Goal: Find specific page/section: Find specific page/section

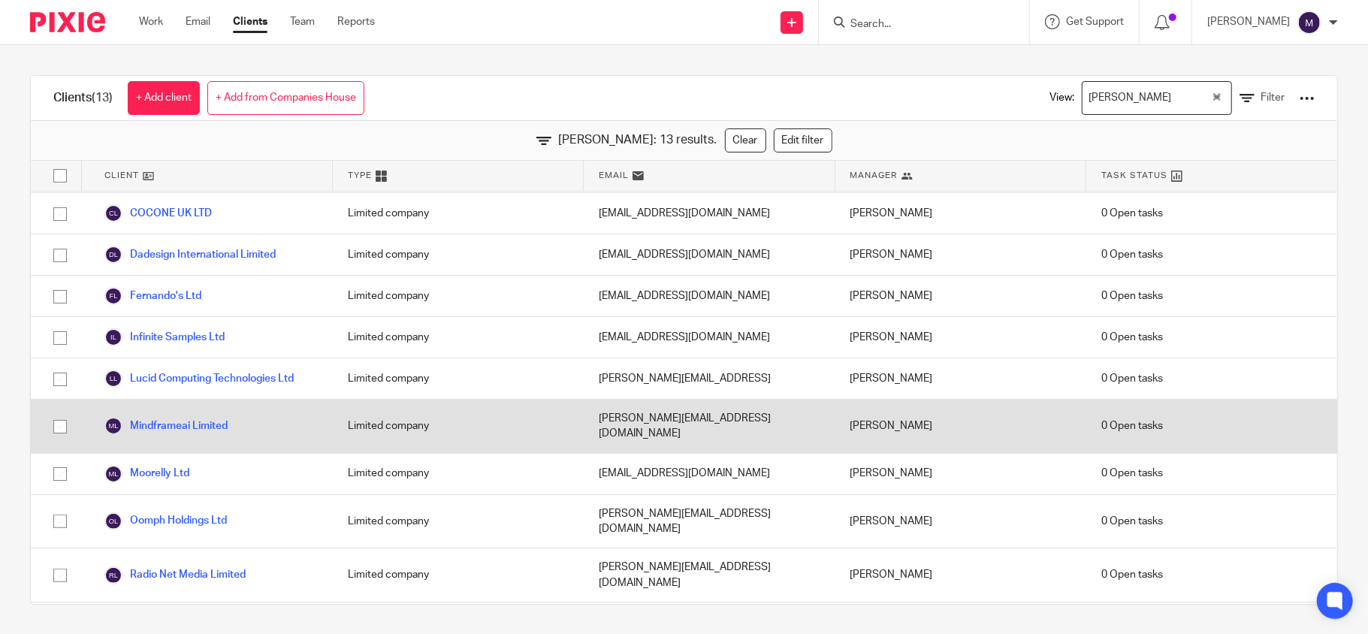
scroll to position [128, 0]
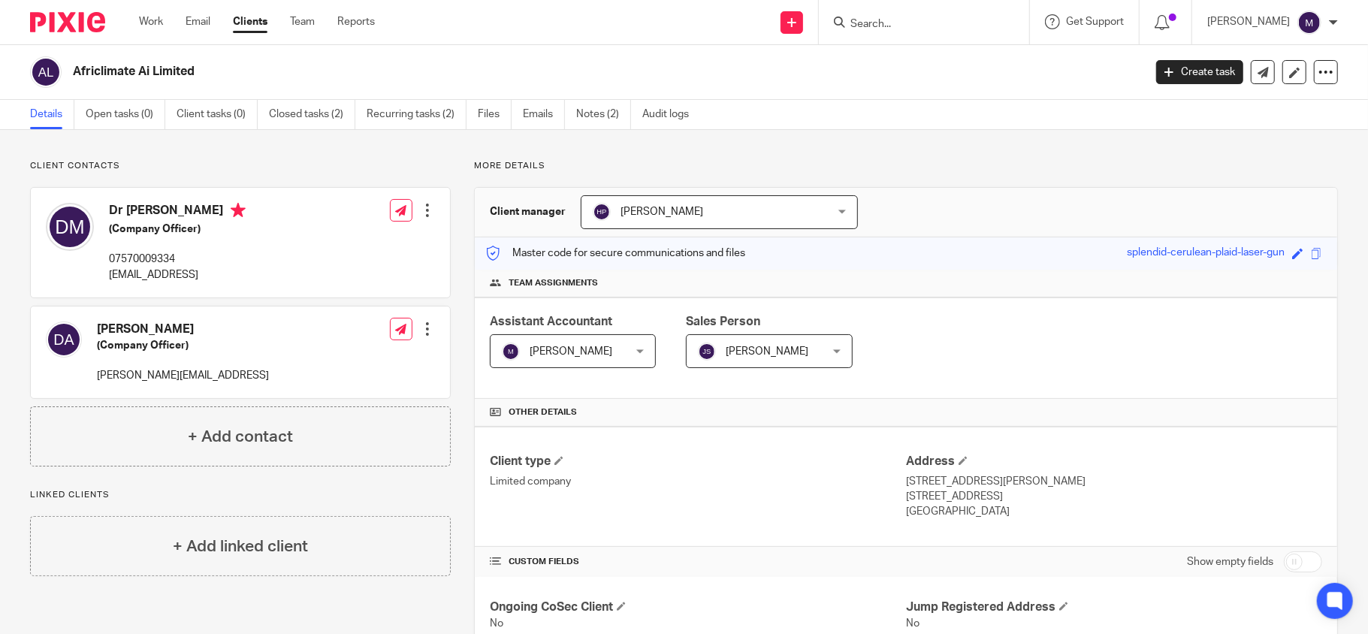
click at [897, 33] on div at bounding box center [924, 22] width 210 height 44
click at [900, 25] on input "Search" at bounding box center [916, 25] width 135 height 14
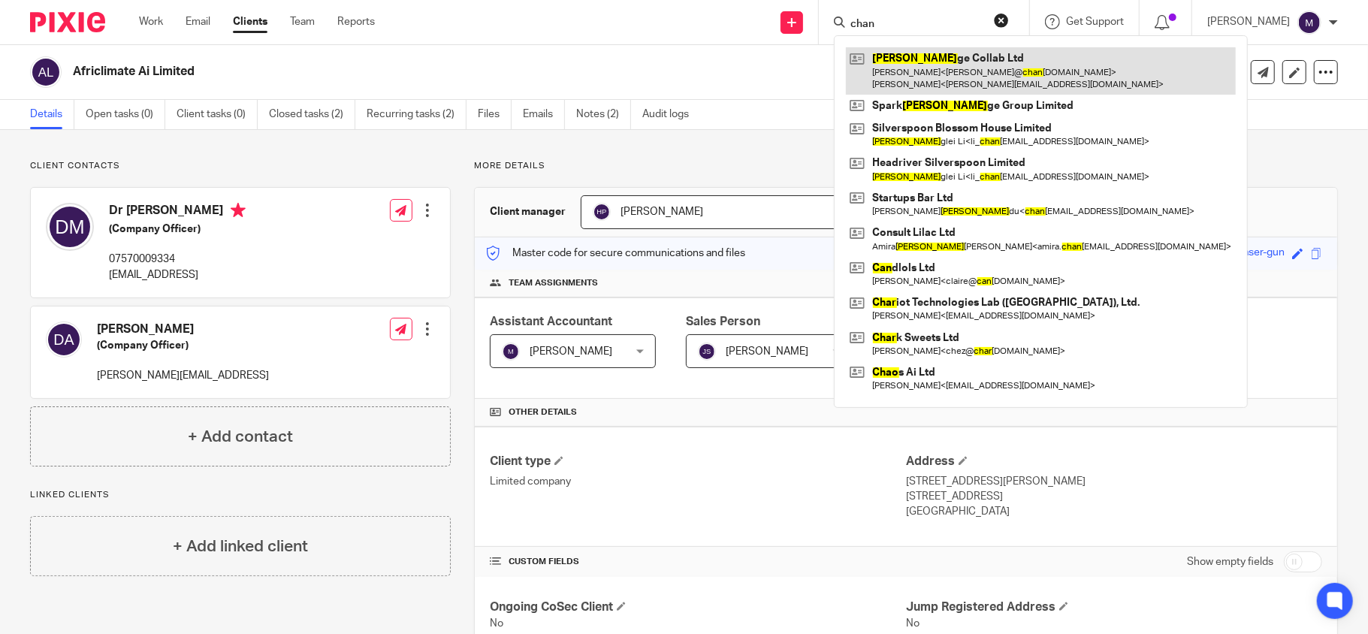
type input "chan"
click at [1005, 79] on link at bounding box center [1041, 70] width 390 height 47
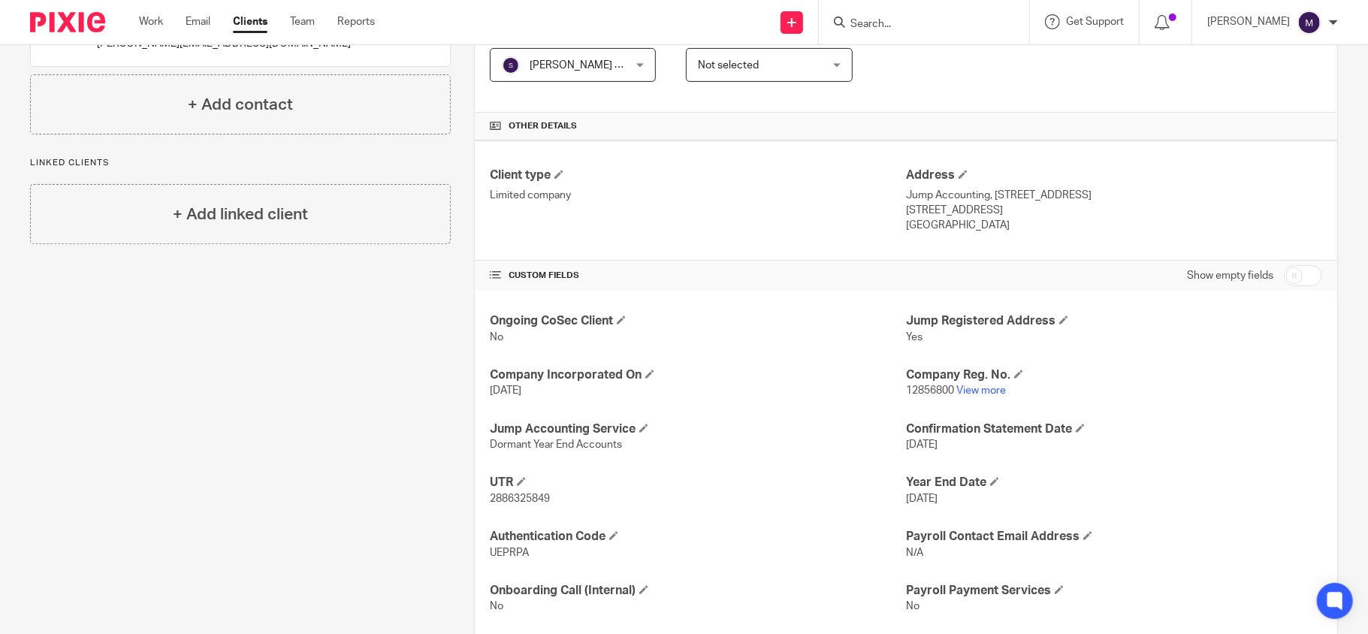
scroll to position [322, 0]
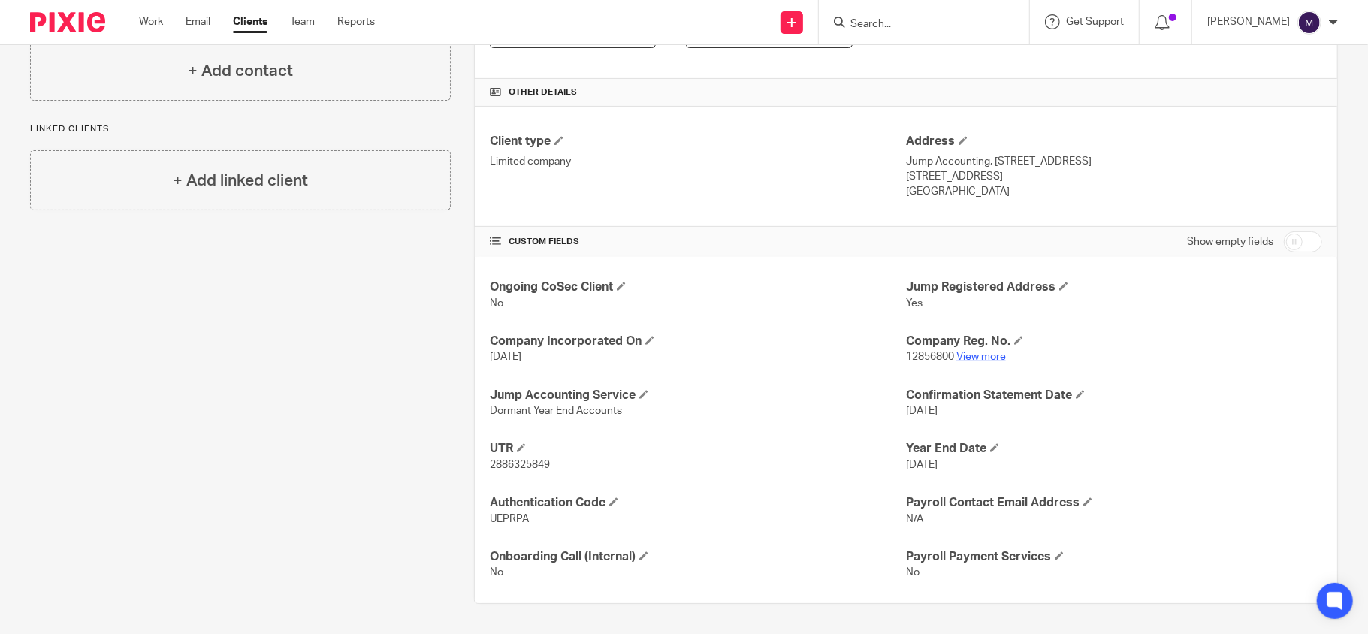
click at [977, 356] on link "View more" at bounding box center [981, 357] width 50 height 11
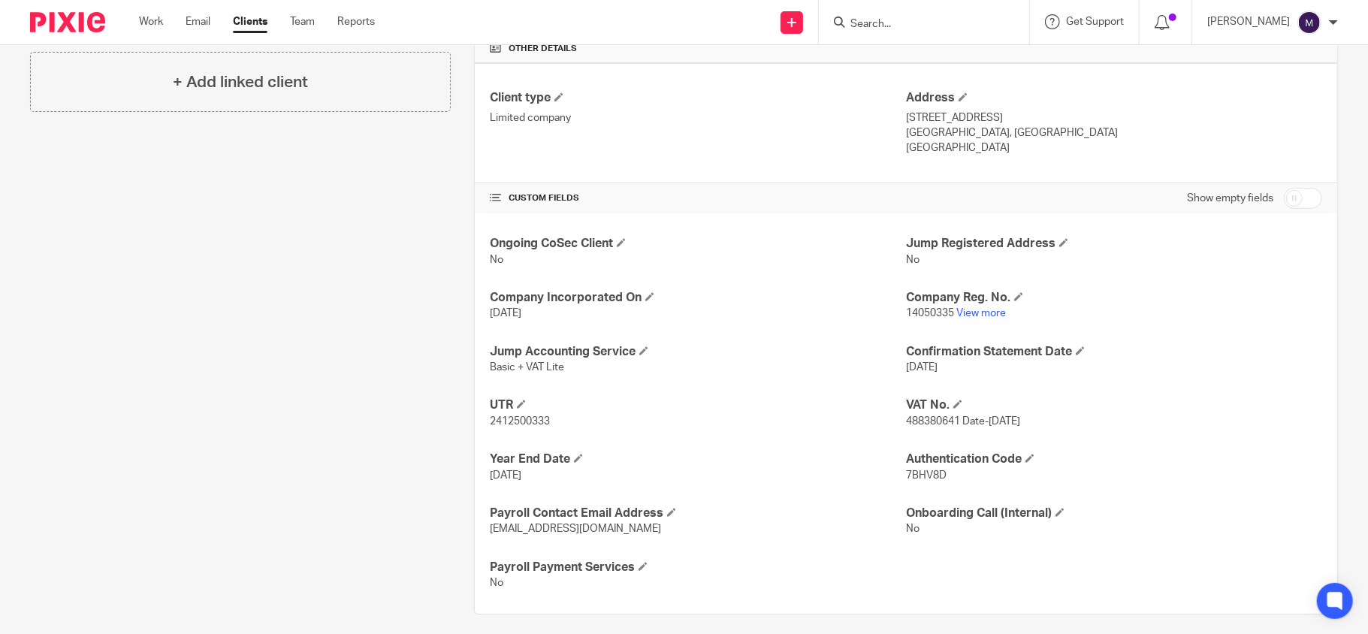
scroll to position [376, 0]
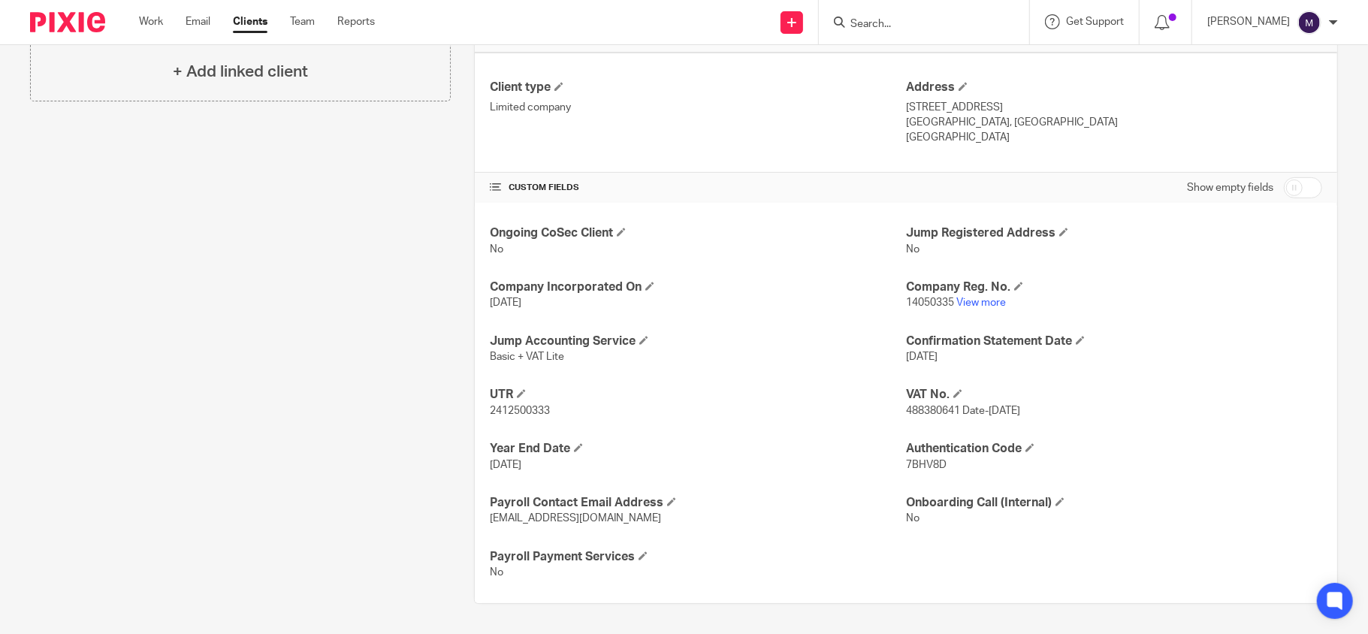
click at [536, 410] on span "2412500333" at bounding box center [520, 411] width 60 height 11
copy span "2412500333"
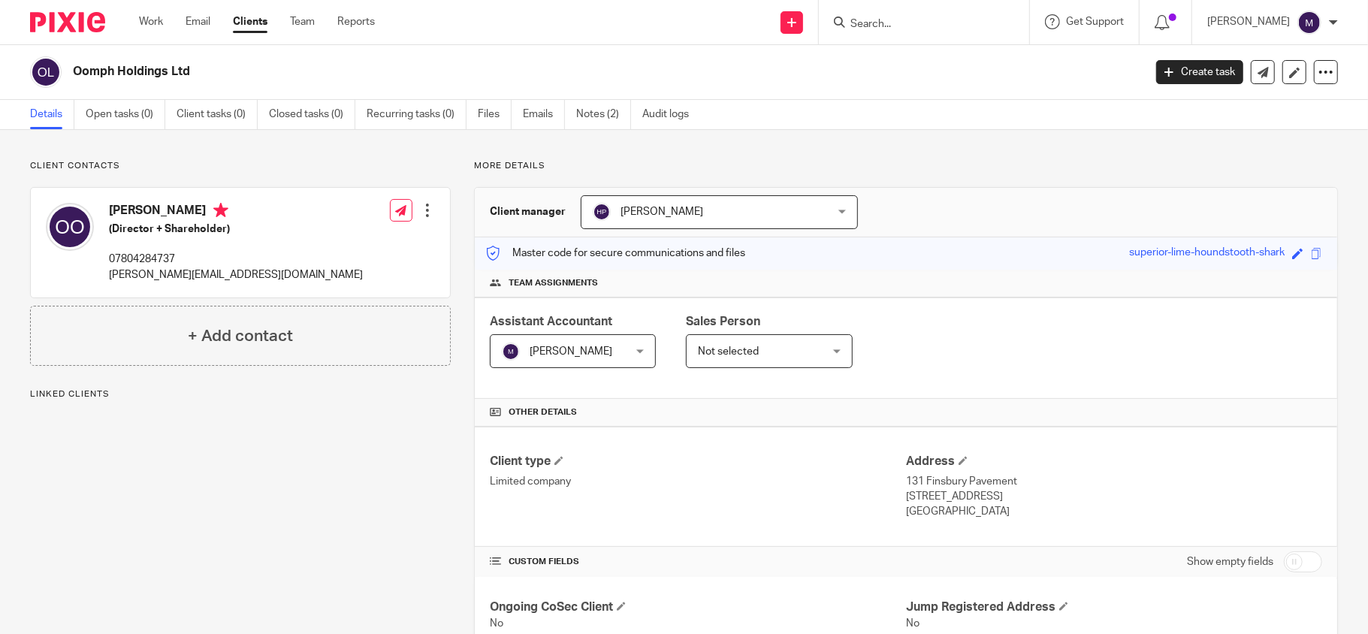
scroll to position [300, 0]
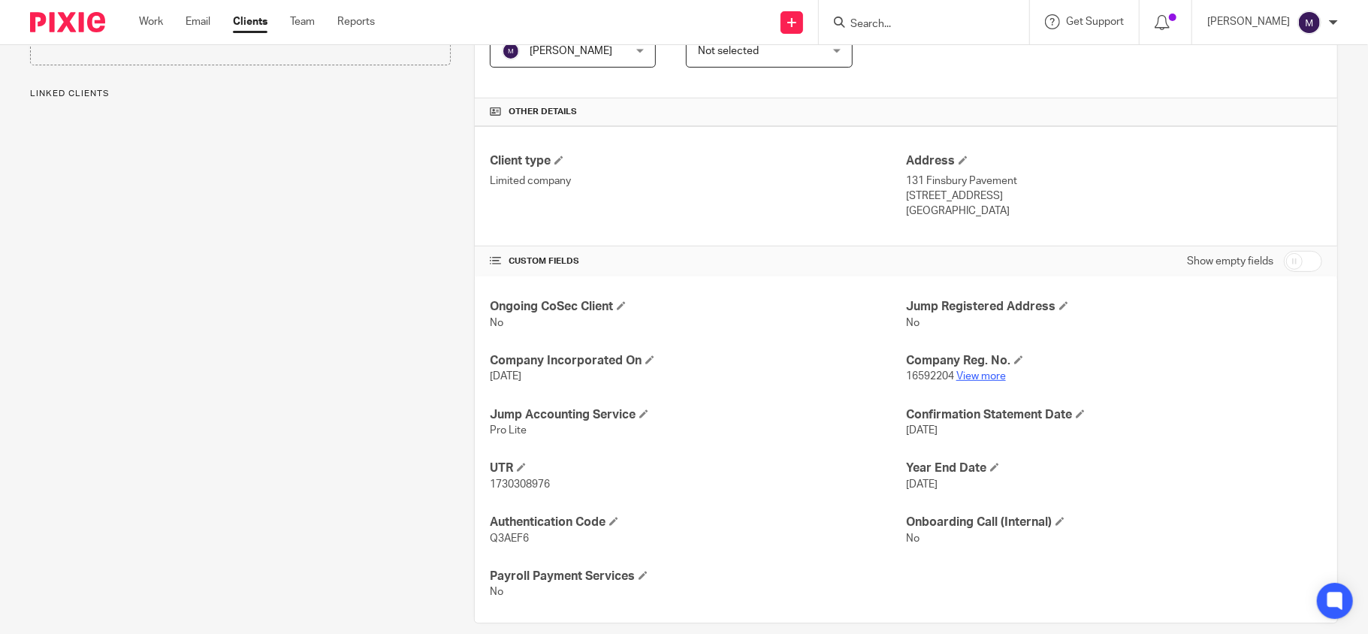
click at [965, 376] on link "View more" at bounding box center [981, 376] width 50 height 11
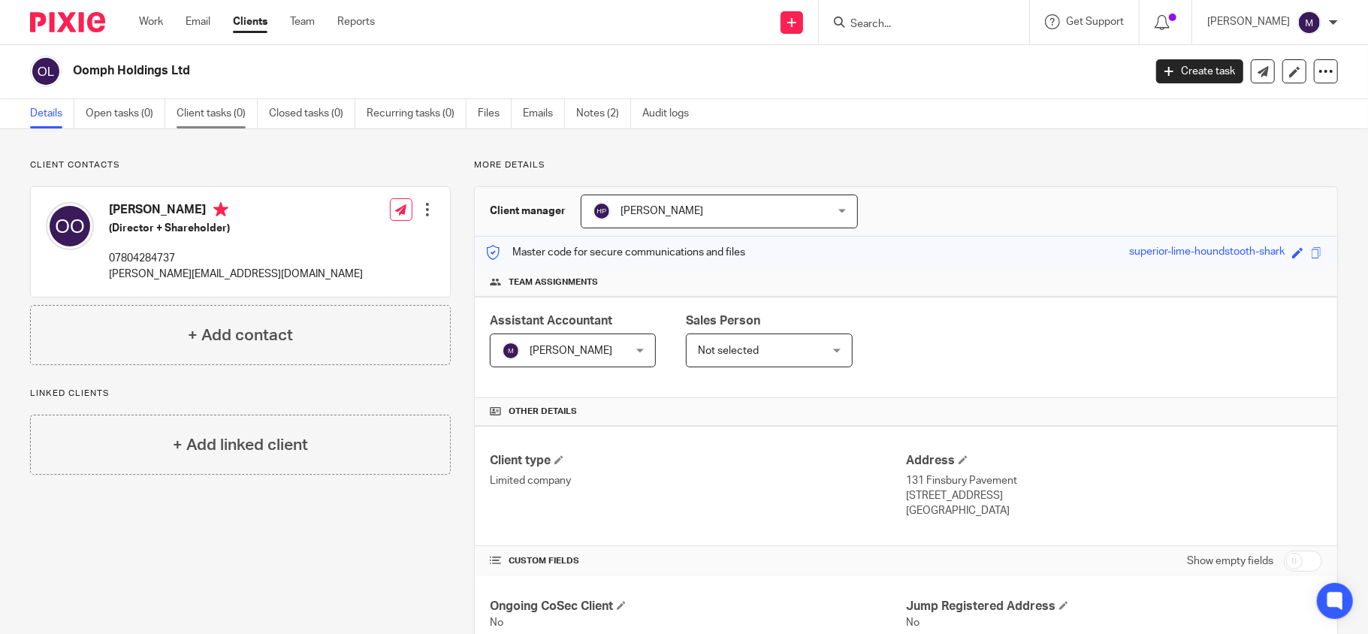
scroll to position [0, 0]
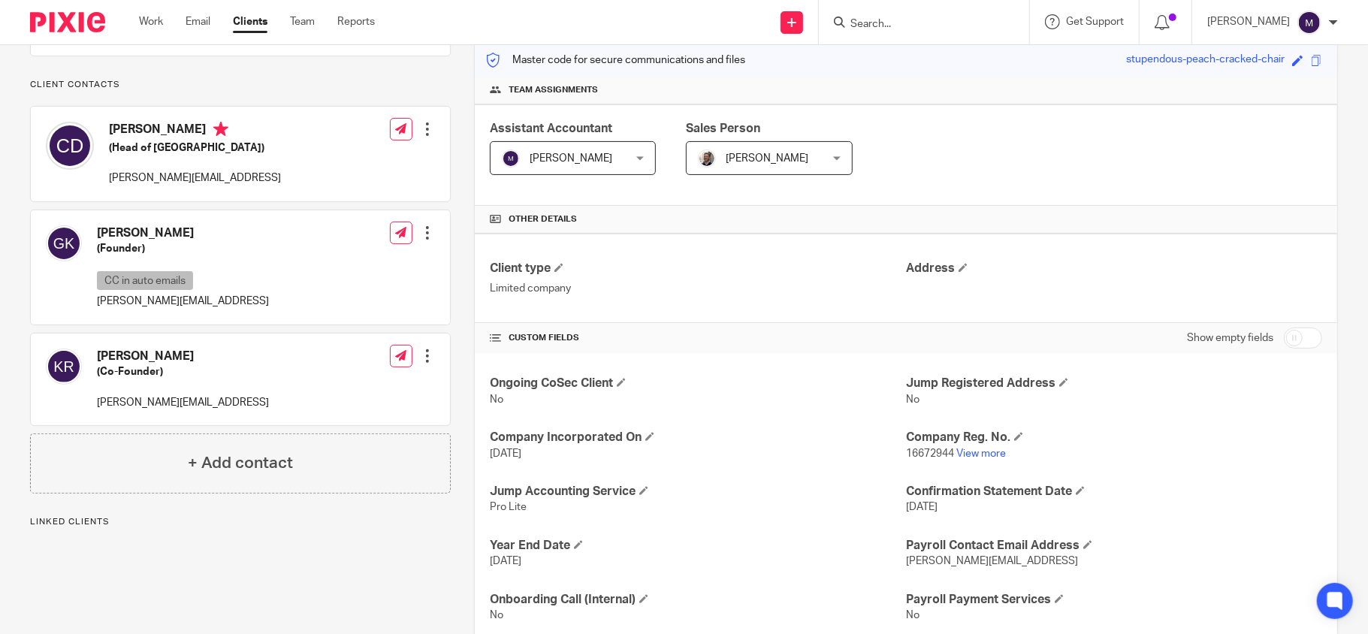
scroll to position [200, 0]
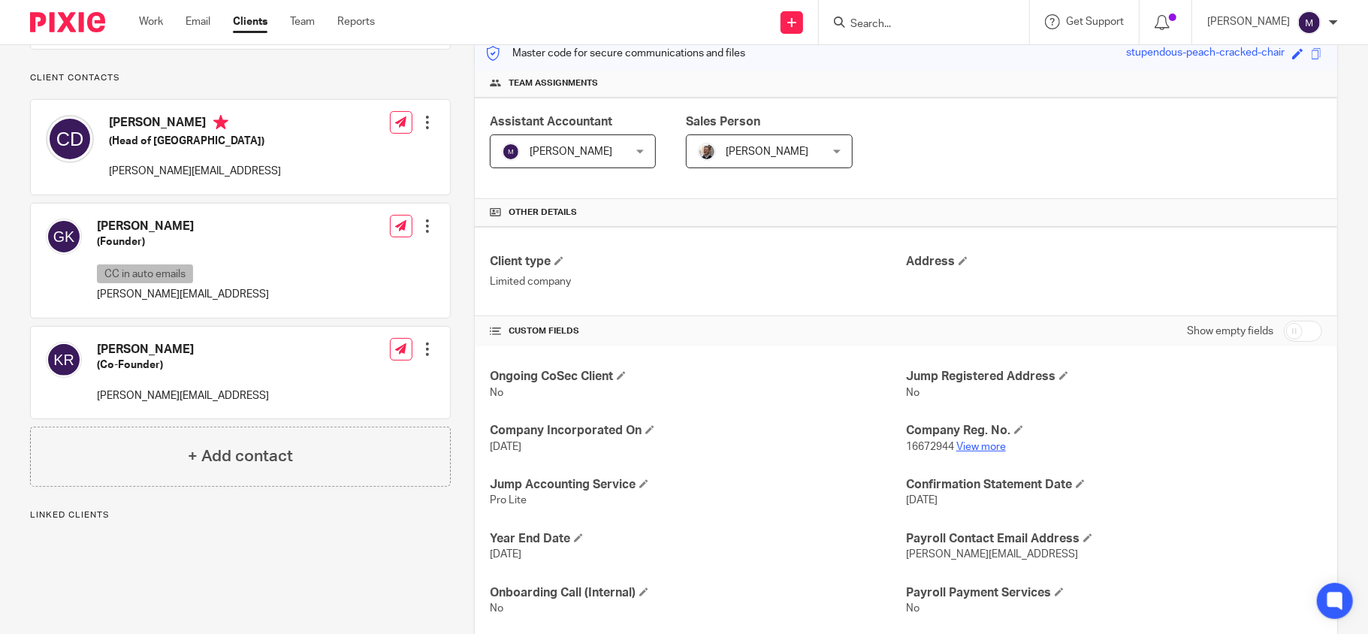
click at [989, 452] on link "View more" at bounding box center [981, 447] width 50 height 11
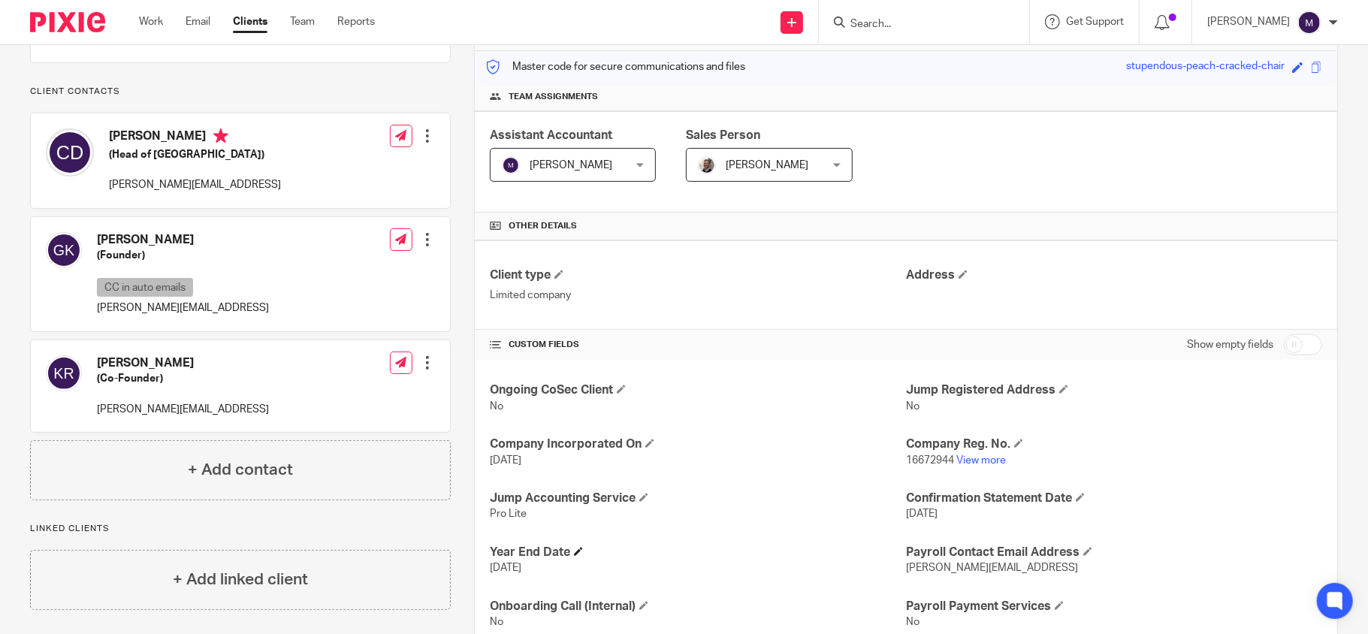
scroll to position [238, 0]
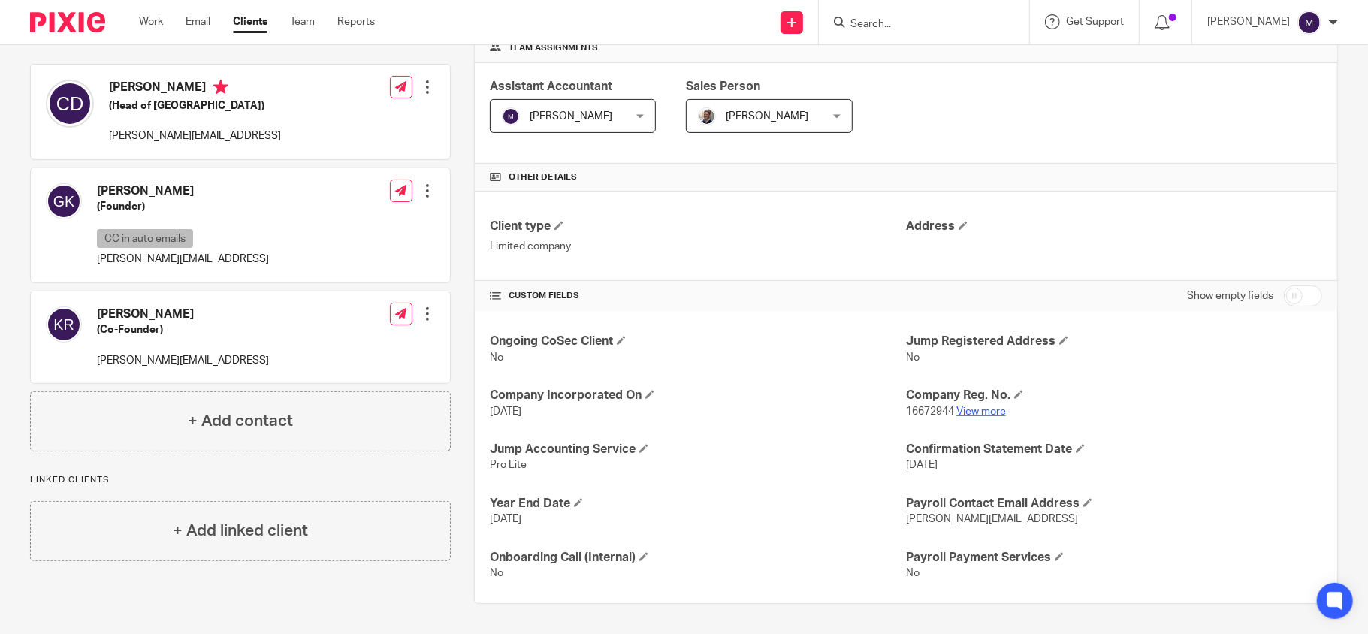
click at [987, 409] on link "View more" at bounding box center [981, 411] width 50 height 11
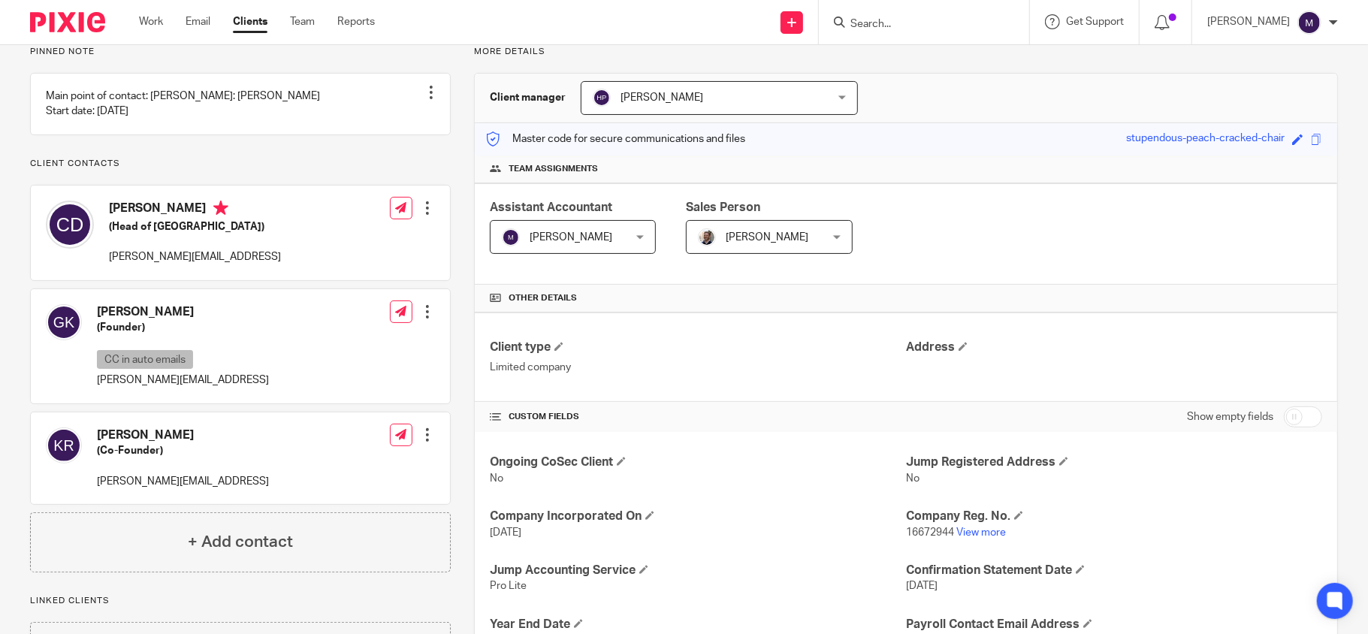
scroll to position [0, 0]
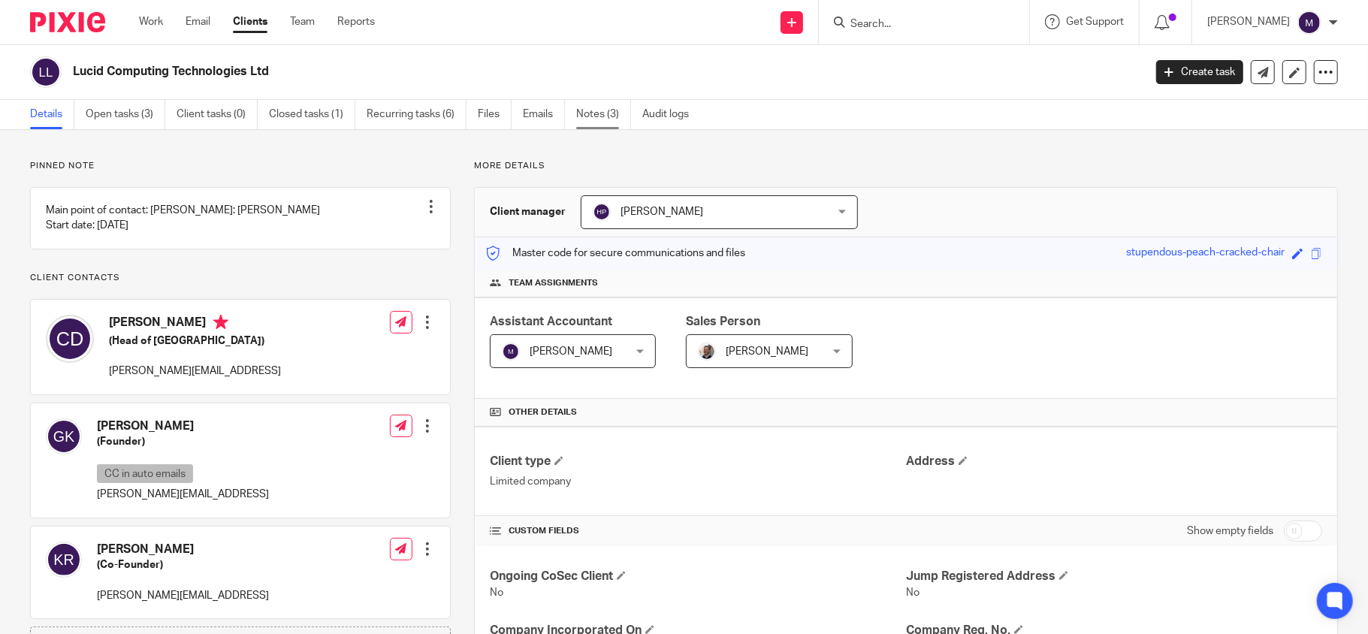
click at [584, 111] on link "Notes (3)" at bounding box center [603, 114] width 55 height 29
